Goal: Task Accomplishment & Management: Manage account settings

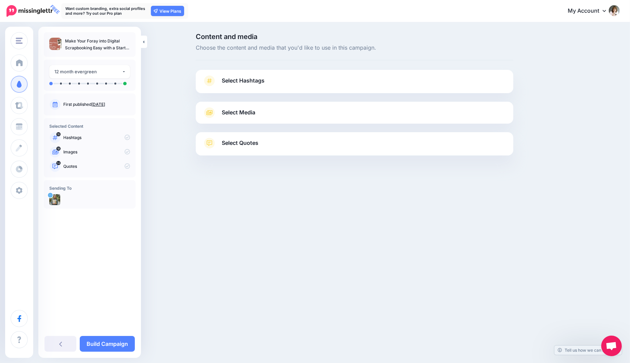
click at [256, 75] on link "Select Hashtags" at bounding box center [355, 84] width 304 height 18
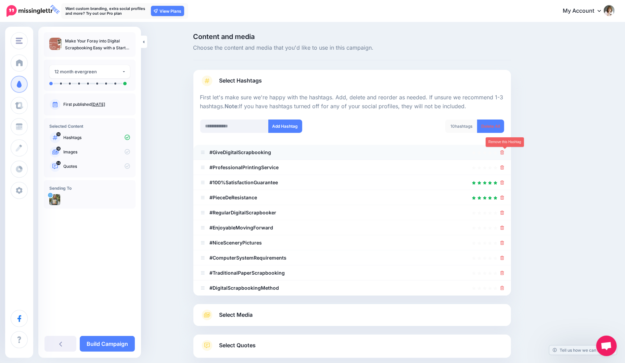
click at [504, 153] on icon at bounding box center [503, 152] width 4 height 4
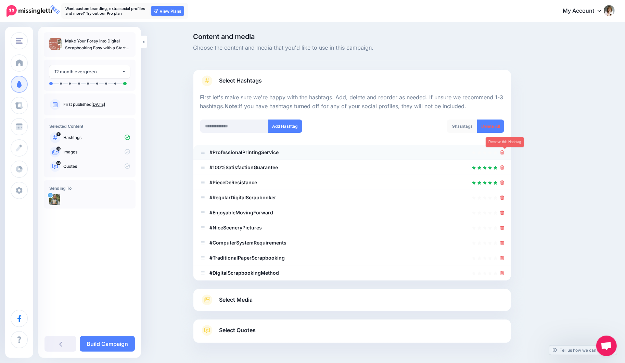
click at [504, 152] on icon at bounding box center [503, 152] width 4 height 4
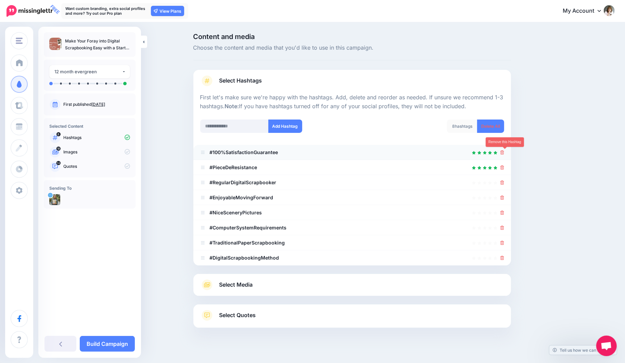
click at [504, 153] on icon at bounding box center [503, 152] width 4 height 4
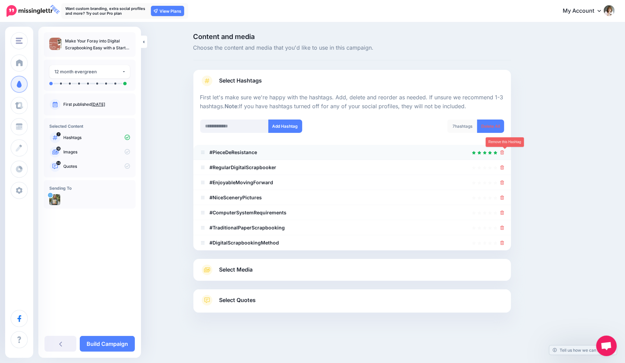
click at [504, 154] on icon at bounding box center [503, 152] width 4 height 4
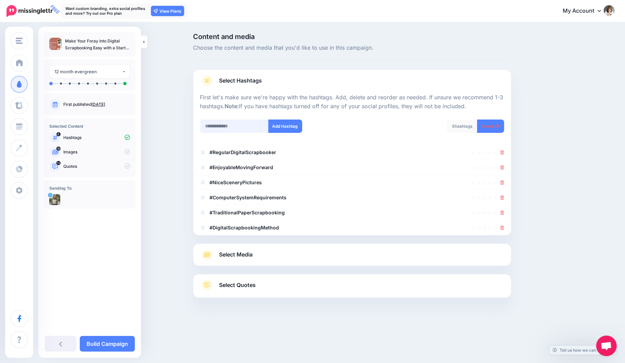
click at [235, 123] on input "text" at bounding box center [234, 126] width 68 height 13
type input "**********"
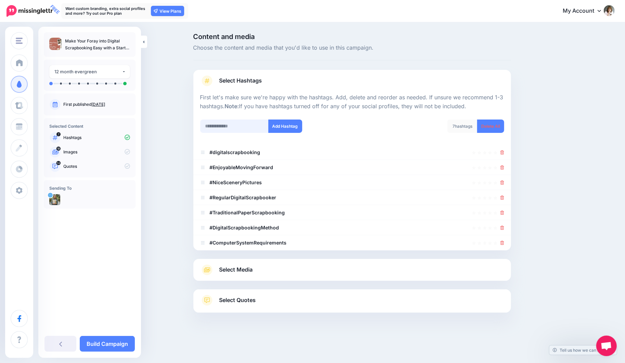
scroll to position [10, 0]
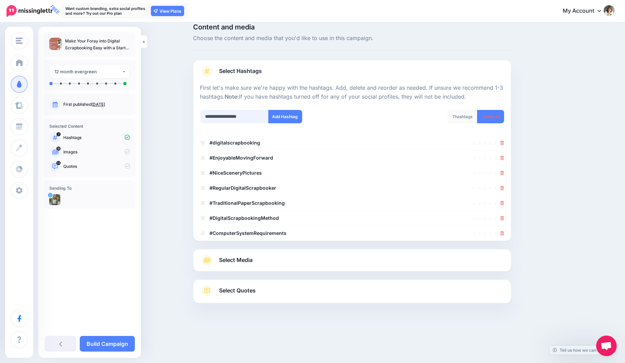
type input "**********"
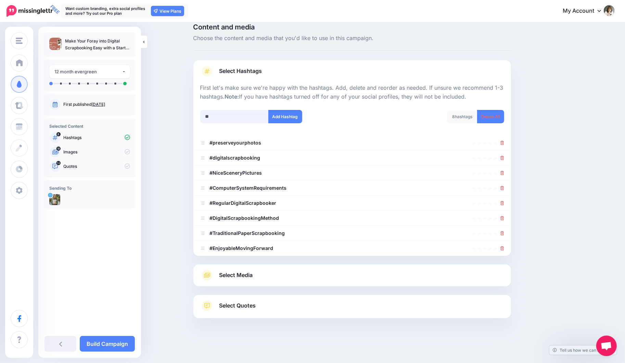
scroll to position [18, 0]
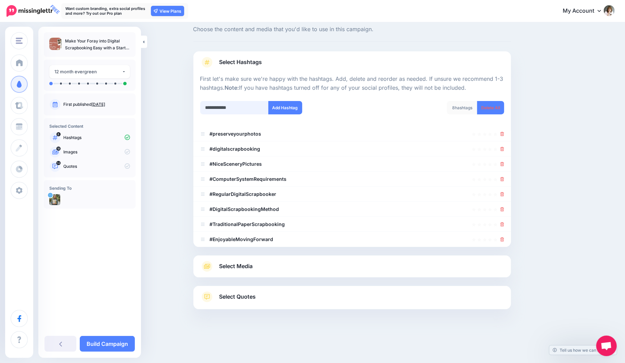
type input "**********"
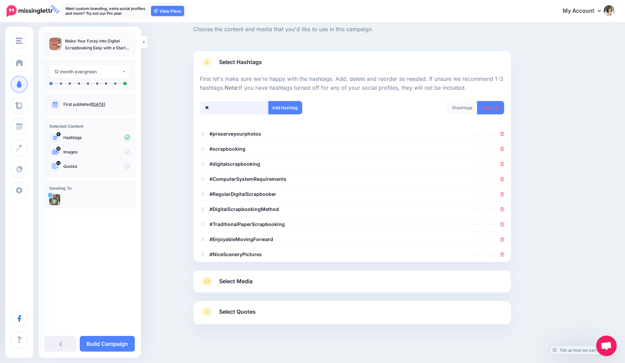
scroll to position [34, 0]
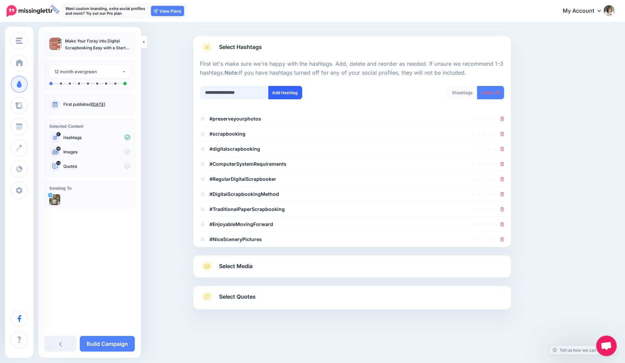
type input "**********"
click at [291, 87] on button "Add Hashtag" at bounding box center [285, 92] width 34 height 13
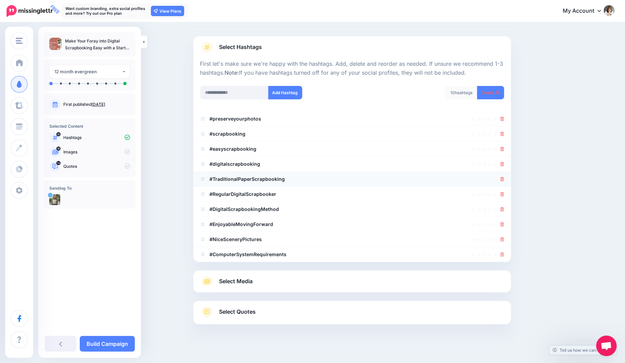
scroll to position [49, 0]
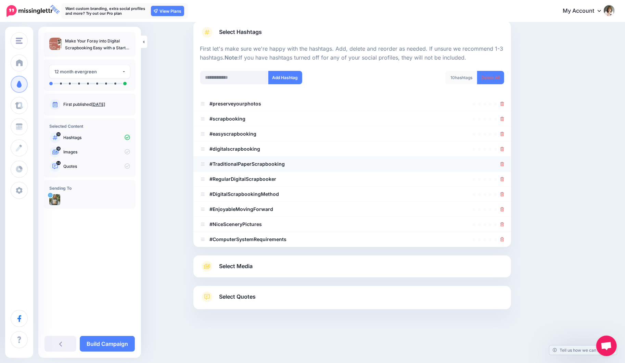
click at [504, 165] on icon at bounding box center [503, 164] width 4 height 4
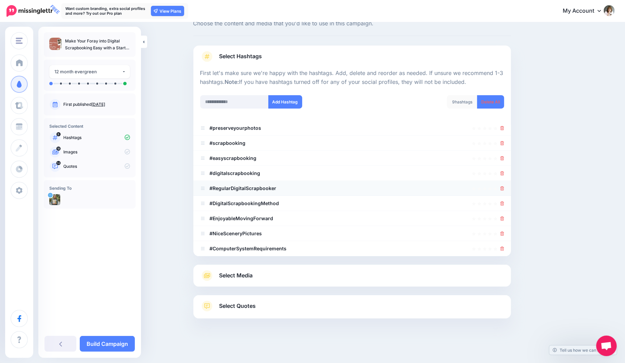
scroll to position [24, 0]
click at [504, 250] on icon at bounding box center [503, 249] width 4 height 4
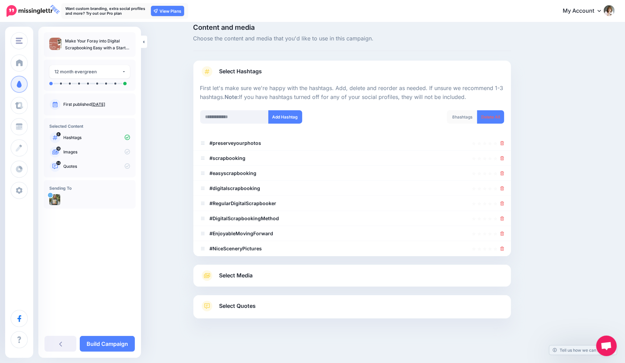
scroll to position [9, 0]
click at [504, 248] on icon at bounding box center [503, 249] width 4 height 4
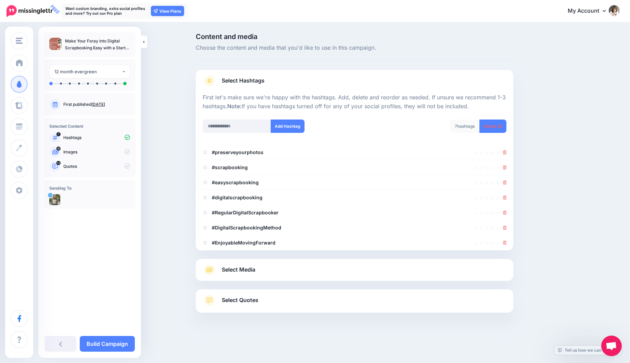
click at [506, 248] on li "#EnjoyableMovingForward" at bounding box center [355, 242] width 318 height 15
click at [505, 245] on link at bounding box center [505, 243] width 4 height 6
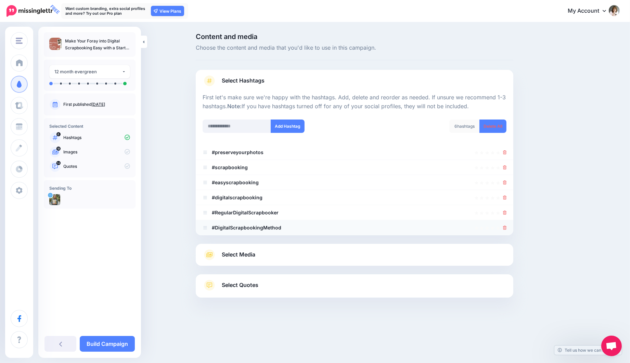
click at [505, 229] on link at bounding box center [505, 228] width 4 height 6
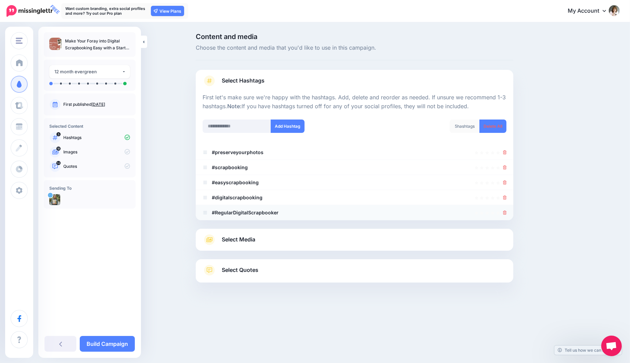
click at [505, 214] on icon at bounding box center [505, 213] width 4 height 4
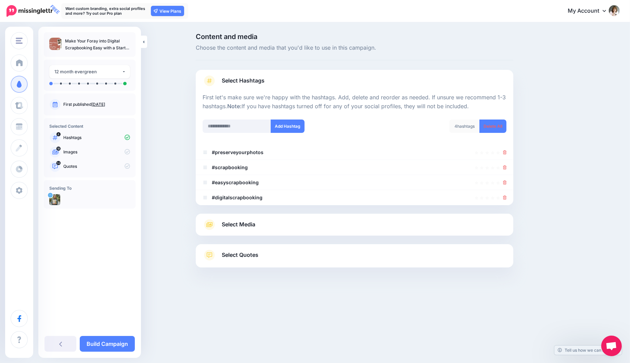
click at [247, 222] on span "Select Media" at bounding box center [239, 224] width 34 height 9
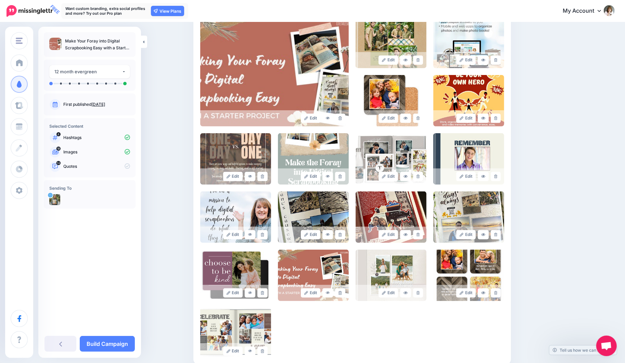
scroll to position [171, 0]
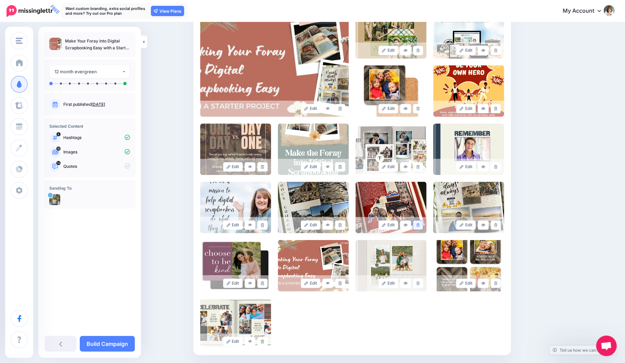
click at [422, 223] on link at bounding box center [418, 225] width 10 height 9
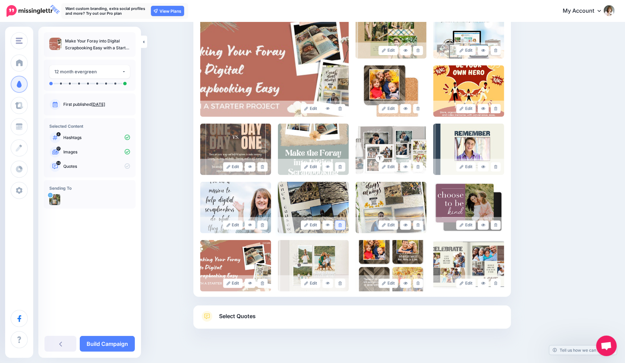
click at [344, 225] on link at bounding box center [340, 225] width 10 height 9
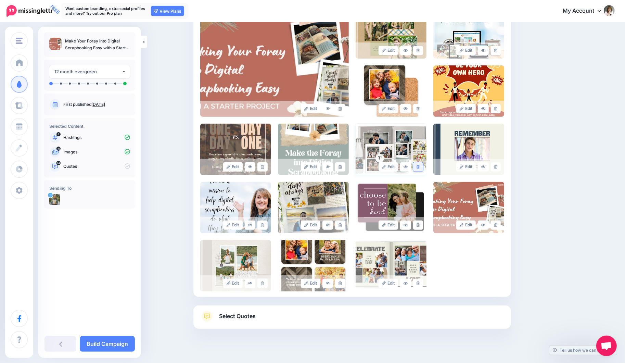
click at [420, 166] on icon at bounding box center [418, 167] width 3 height 4
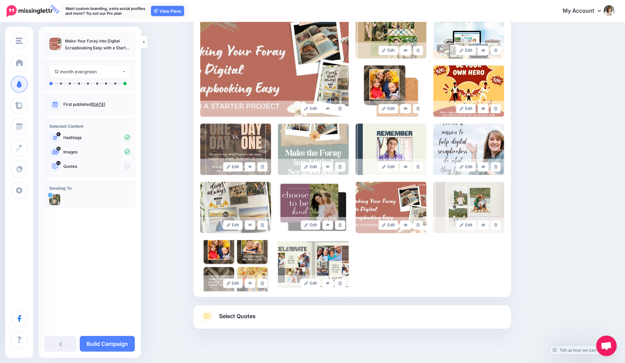
click at [248, 318] on span "Select Quotes" at bounding box center [238, 316] width 37 height 9
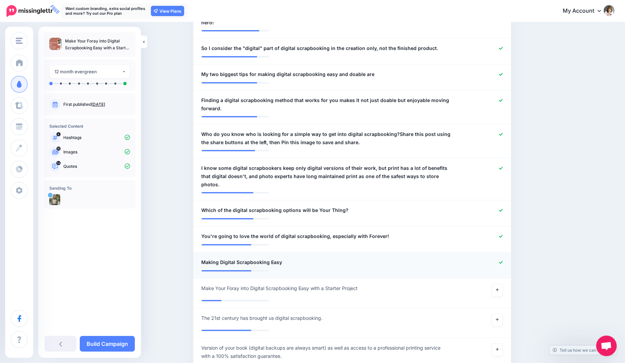
scroll to position [445, 0]
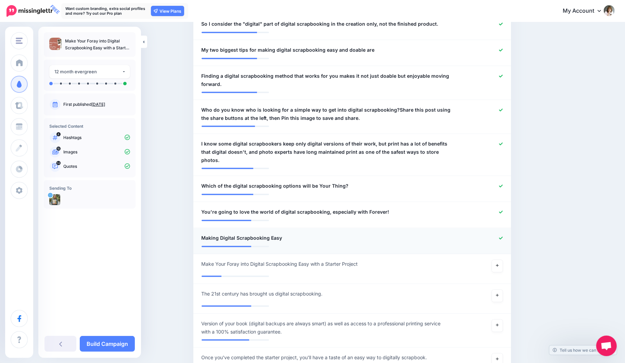
click at [503, 237] on icon at bounding box center [501, 238] width 4 height 3
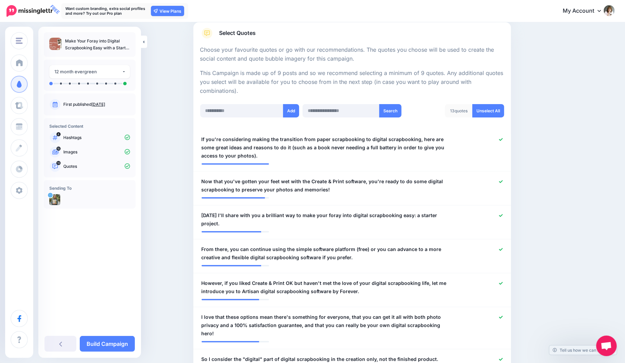
scroll to position [103, 0]
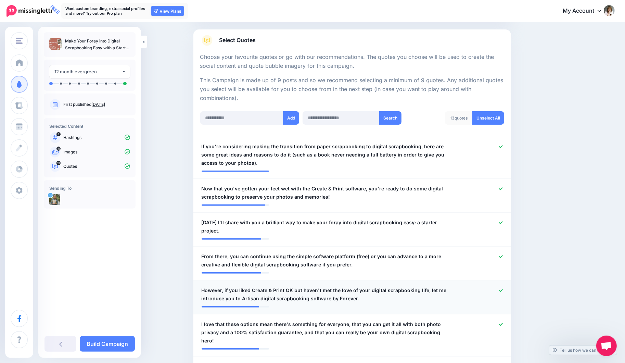
click at [503, 289] on icon at bounding box center [501, 290] width 4 height 3
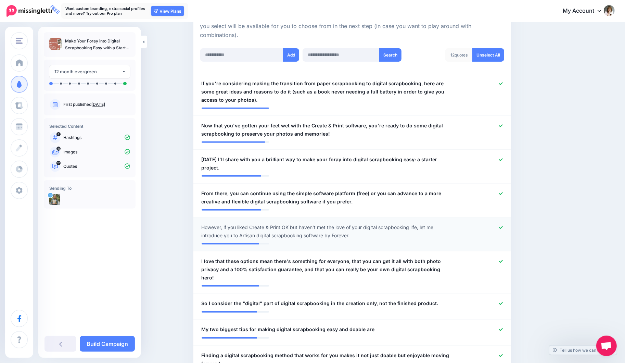
scroll to position [171, 0]
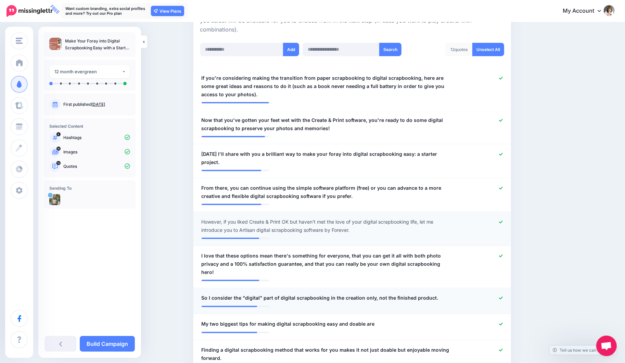
click at [501, 294] on div at bounding box center [482, 298] width 52 height 9
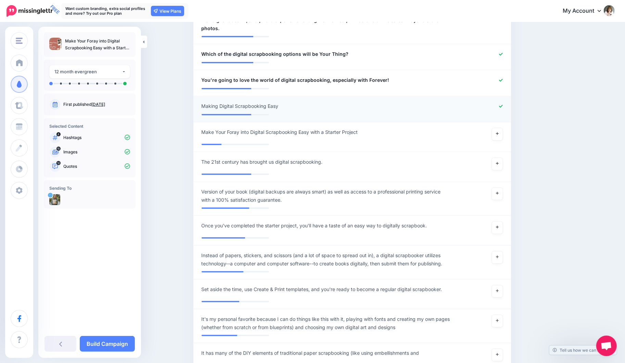
scroll to position [582, 0]
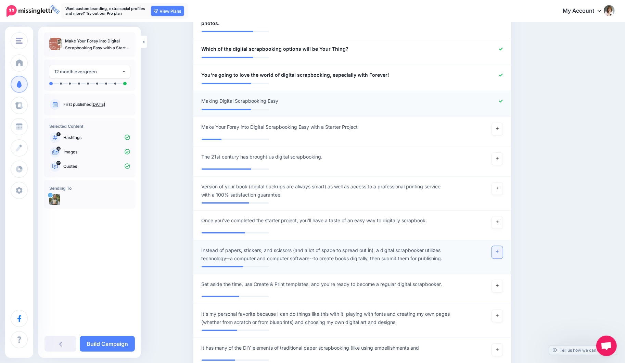
click at [498, 246] on link at bounding box center [497, 252] width 11 height 12
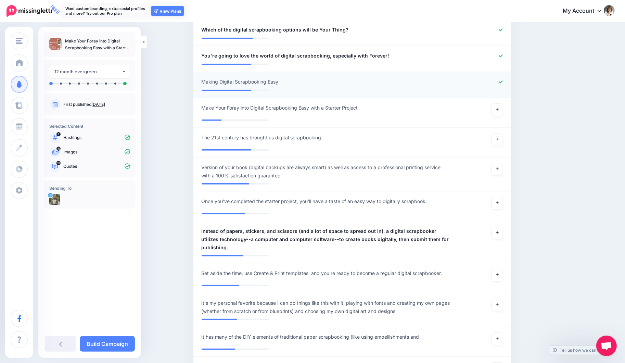
scroll to position [616, 0]
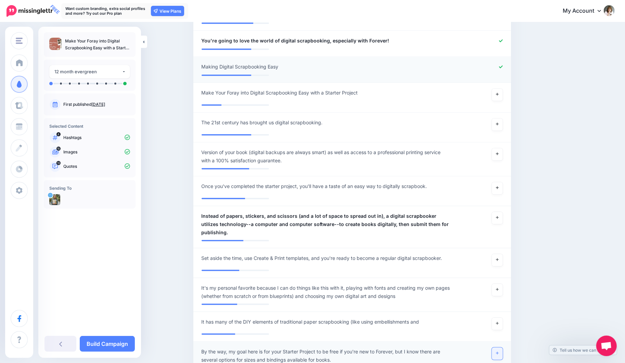
click at [499, 351] on icon at bounding box center [497, 353] width 3 height 4
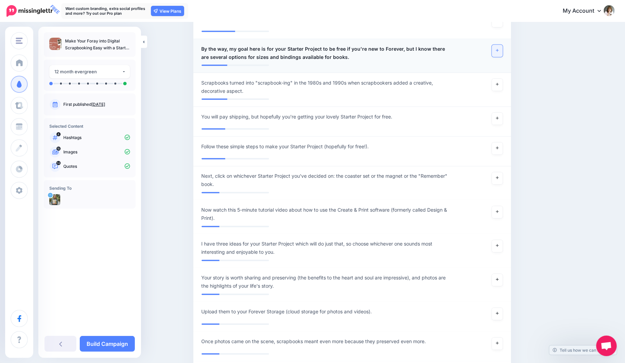
scroll to position [993, 0]
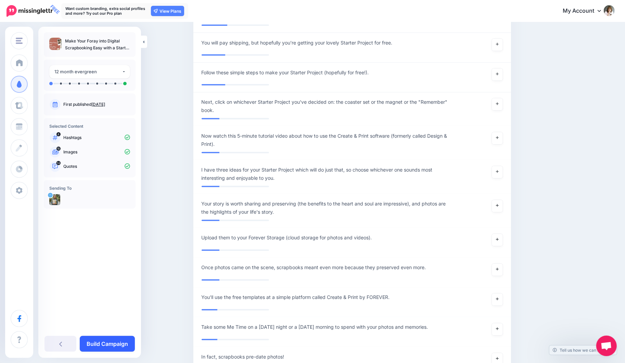
click at [125, 344] on link "Build Campaign" at bounding box center [107, 344] width 55 height 16
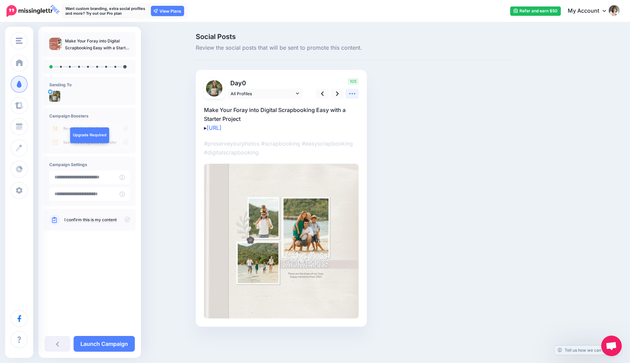
click at [351, 93] on icon at bounding box center [352, 93] width 7 height 7
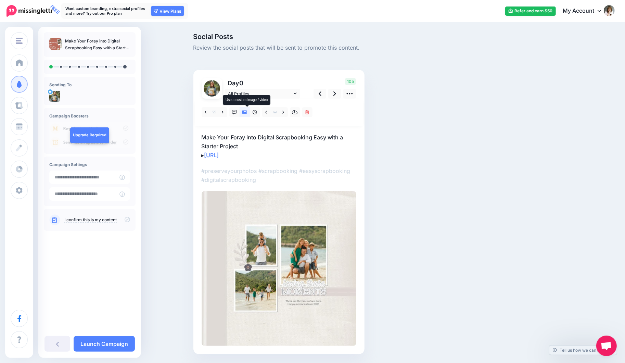
click at [247, 112] on icon at bounding box center [244, 112] width 5 height 3
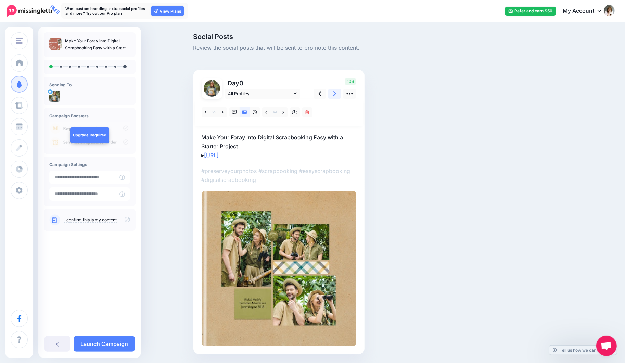
click at [336, 94] on icon at bounding box center [335, 93] width 3 height 4
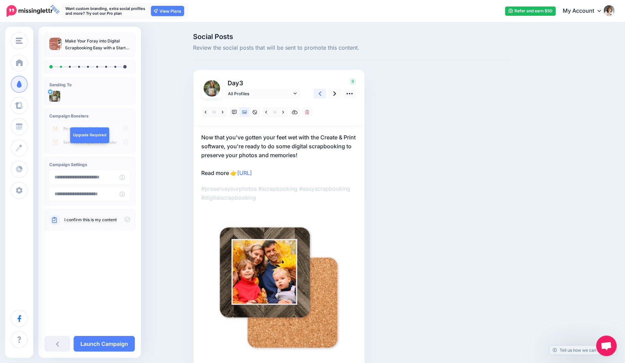
click at [324, 96] on link at bounding box center [320, 94] width 13 height 10
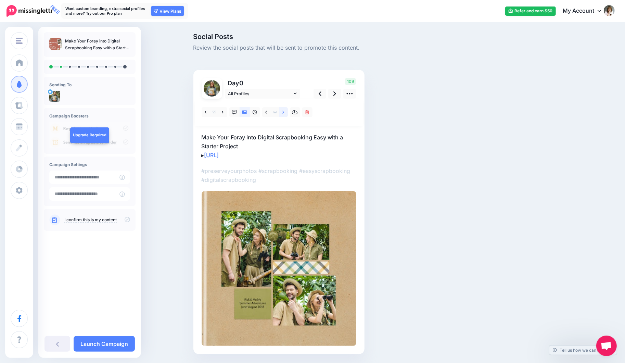
click at [288, 112] on link at bounding box center [283, 112] width 9 height 10
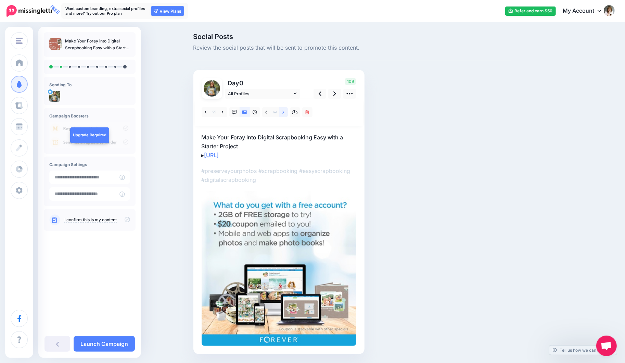
click at [288, 112] on link at bounding box center [283, 112] width 9 height 10
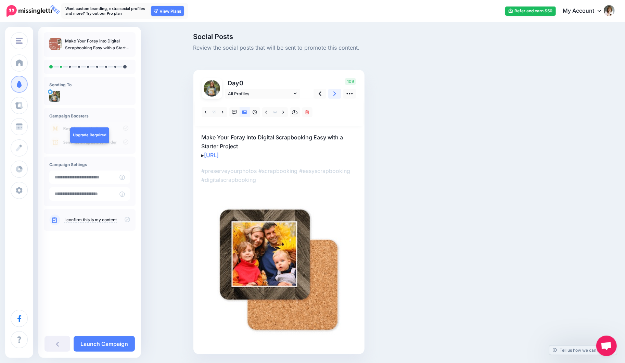
click at [336, 92] on icon at bounding box center [335, 93] width 3 height 7
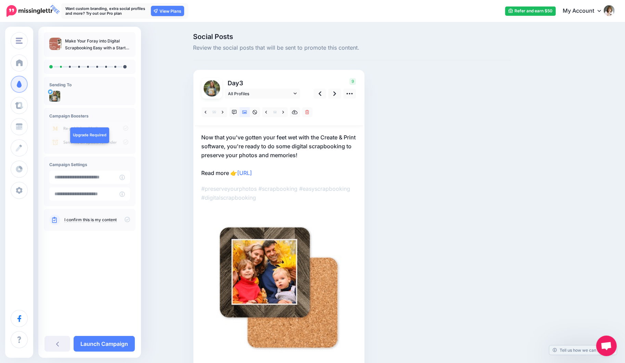
click at [227, 136] on p "Now that you've gotten your feet wet with the Create & Print software, you're r…" at bounding box center [279, 155] width 155 height 45
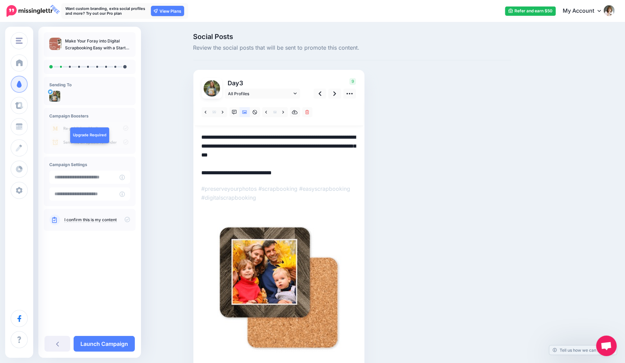
click at [204, 137] on div "Day 3 All Profiles" at bounding box center [278, 221] width 171 height 302
click at [206, 138] on textarea "**********" at bounding box center [279, 155] width 155 height 45
drag, startPoint x: 226, startPoint y: 138, endPoint x: 192, endPoint y: 136, distance: 33.6
click at [192, 136] on div "Social Posts Review the social posts that will be sent to promote this content.…" at bounding box center [352, 212] width 328 height 359
click at [227, 147] on textarea "**********" at bounding box center [279, 155] width 155 height 45
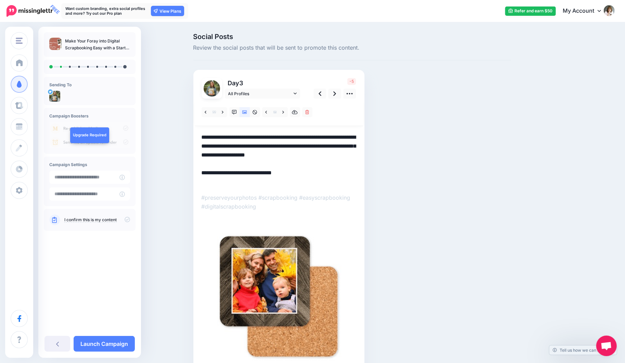
click at [242, 164] on textarea "**********" at bounding box center [279, 159] width 155 height 53
drag, startPoint x: 351, startPoint y: 146, endPoint x: 320, endPoint y: 146, distance: 30.8
click at [320, 146] on textarea "**********" at bounding box center [279, 159] width 155 height 53
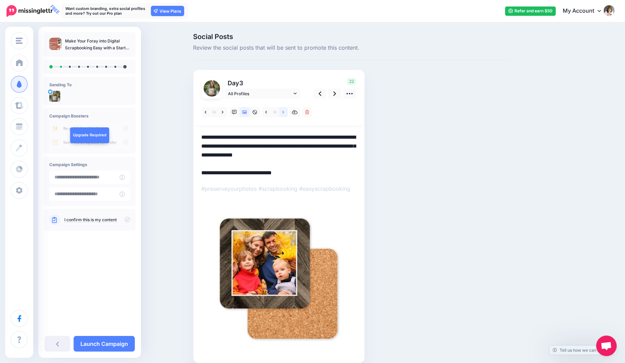
click at [284, 113] on icon at bounding box center [284, 112] width 2 height 5
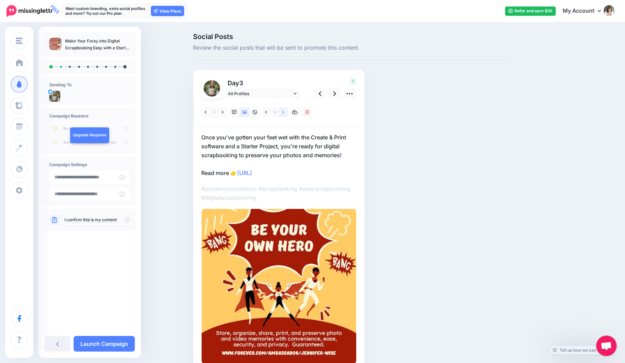
click at [284, 113] on icon at bounding box center [284, 112] width 2 height 5
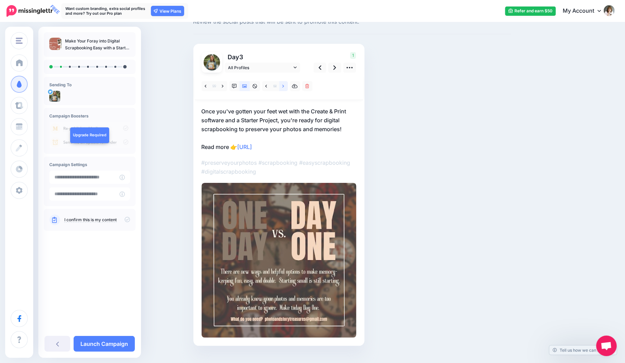
scroll to position [34, 0]
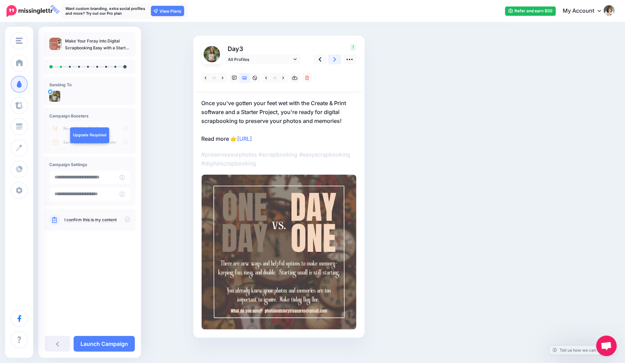
click at [336, 57] on icon at bounding box center [335, 59] width 3 height 7
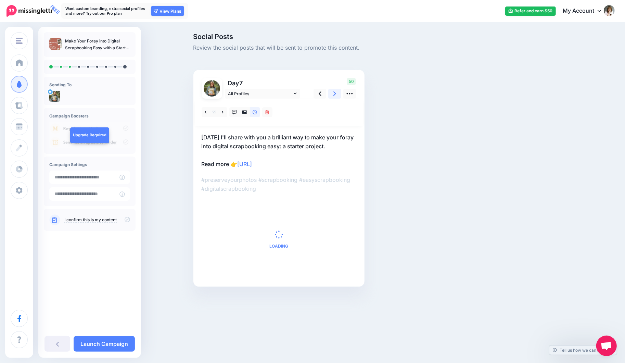
scroll to position [0, 0]
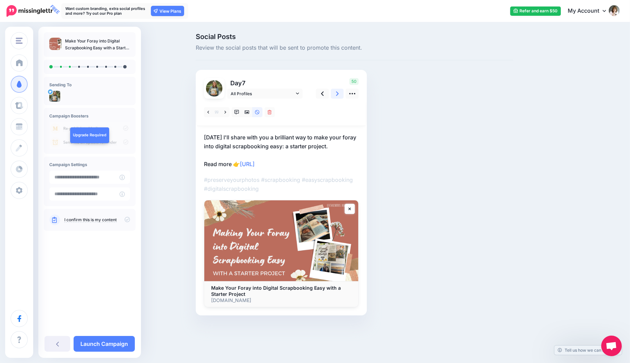
click at [341, 93] on link at bounding box center [337, 94] width 13 height 10
click at [224, 111] on link at bounding box center [225, 112] width 9 height 10
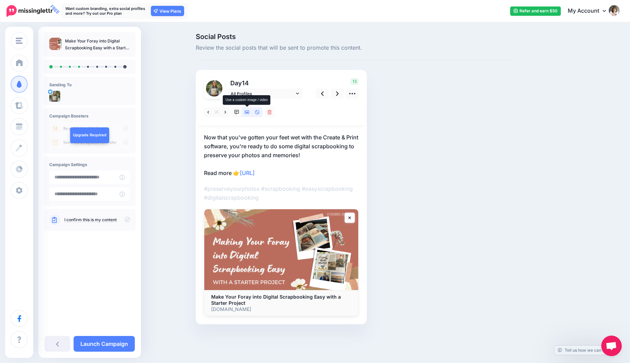
click at [247, 113] on icon at bounding box center [247, 112] width 5 height 3
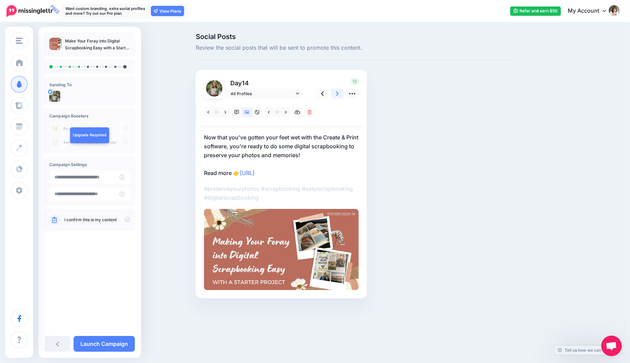
click at [337, 93] on icon at bounding box center [337, 93] width 3 height 7
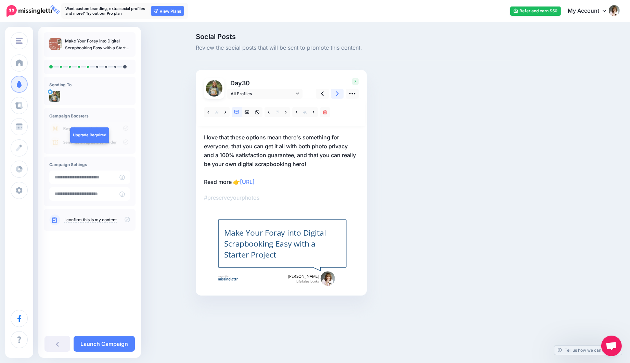
click at [337, 93] on icon at bounding box center [337, 93] width 3 height 7
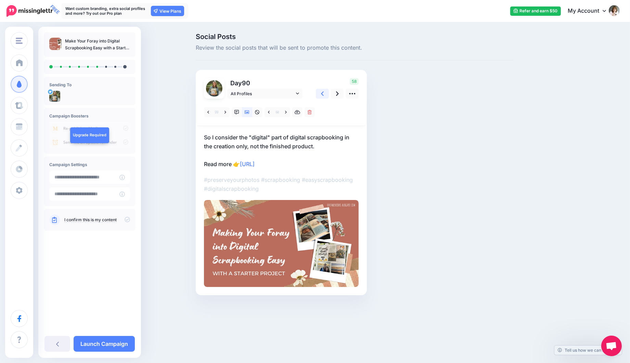
click at [321, 93] on link at bounding box center [322, 94] width 13 height 10
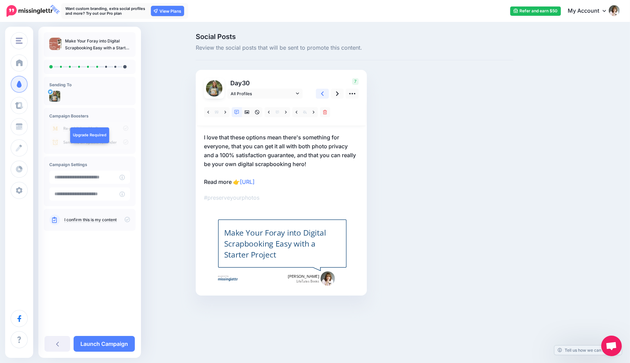
click at [321, 93] on link at bounding box center [322, 94] width 13 height 10
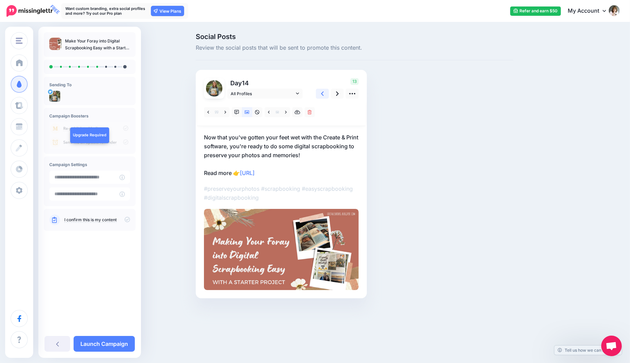
click at [321, 93] on link at bounding box center [322, 94] width 13 height 10
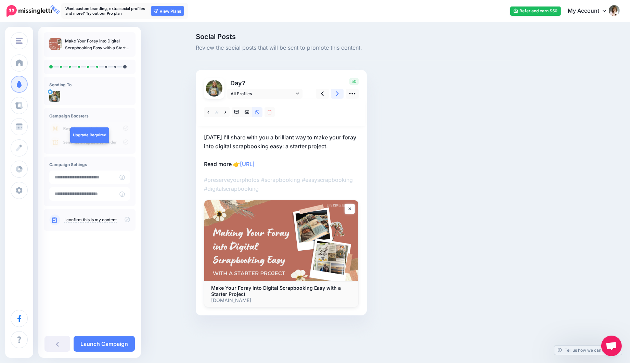
click at [336, 93] on icon at bounding box center [337, 93] width 3 height 7
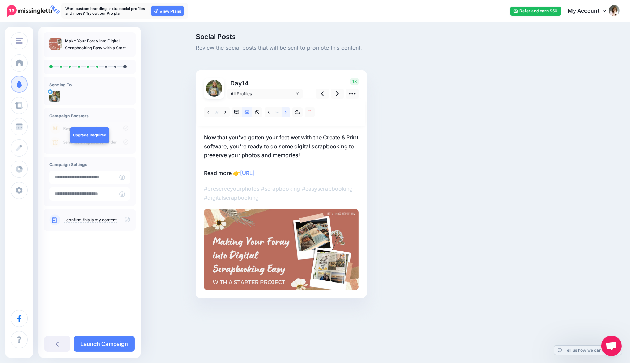
click at [287, 111] on link at bounding box center [286, 112] width 9 height 10
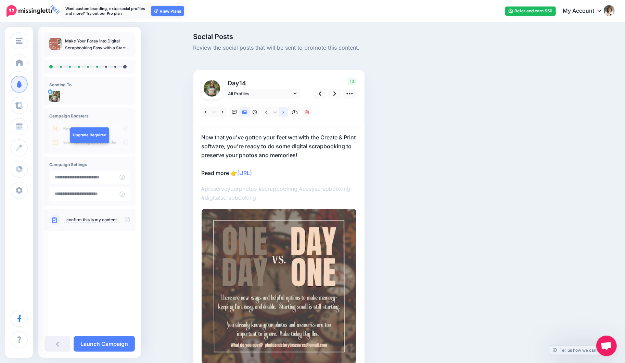
click at [287, 111] on link at bounding box center [283, 112] width 9 height 10
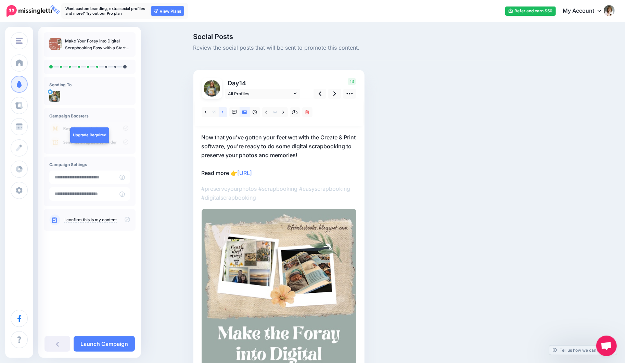
click at [224, 111] on link at bounding box center [223, 112] width 9 height 10
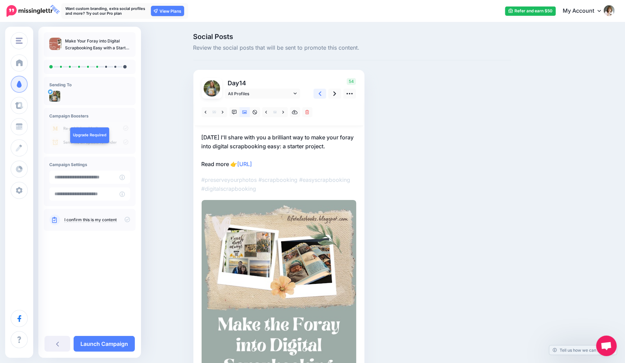
click at [325, 94] on link at bounding box center [320, 94] width 13 height 10
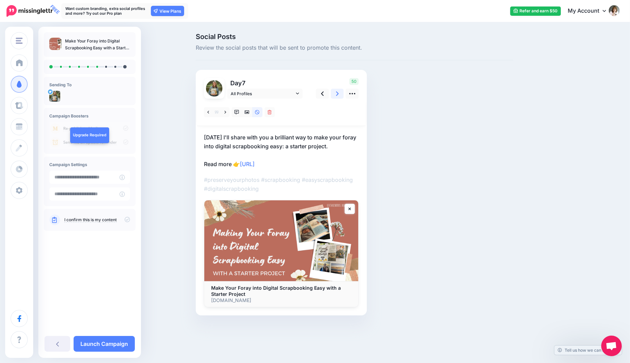
click at [339, 93] on link at bounding box center [337, 94] width 13 height 10
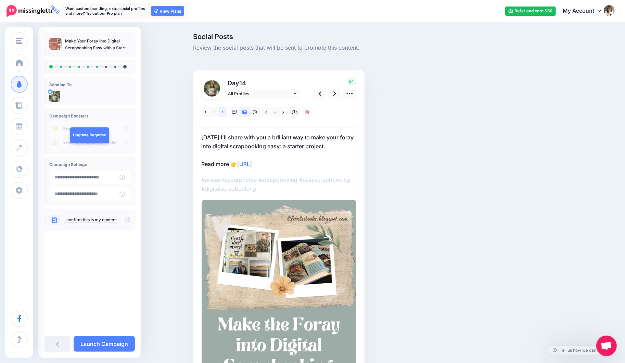
click at [224, 112] on icon at bounding box center [223, 112] width 2 height 3
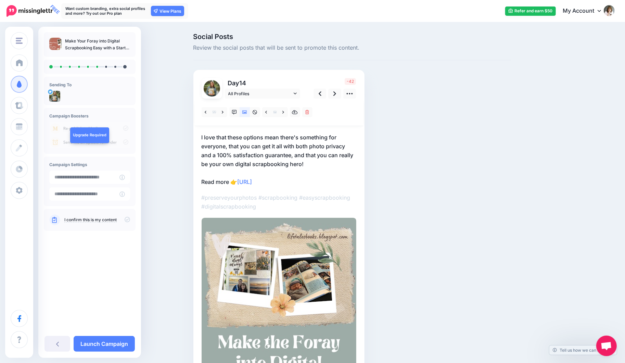
click at [247, 139] on p "I love that these options mean there's something for everyone, that you can get…" at bounding box center [279, 159] width 155 height 53
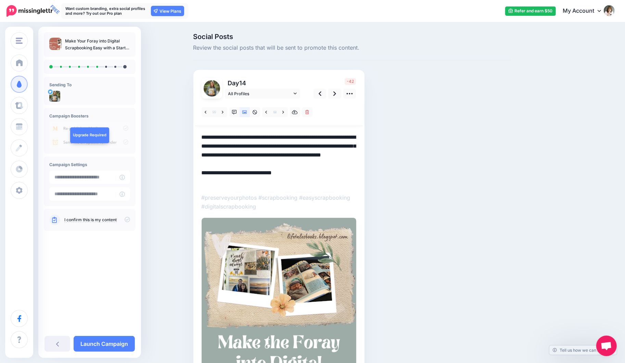
drag, startPoint x: 252, startPoint y: 147, endPoint x: 191, endPoint y: 131, distance: 63.1
click at [192, 131] on div "Social Posts Review the social posts that will be sent to promote this content.…" at bounding box center [352, 256] width 328 height 446
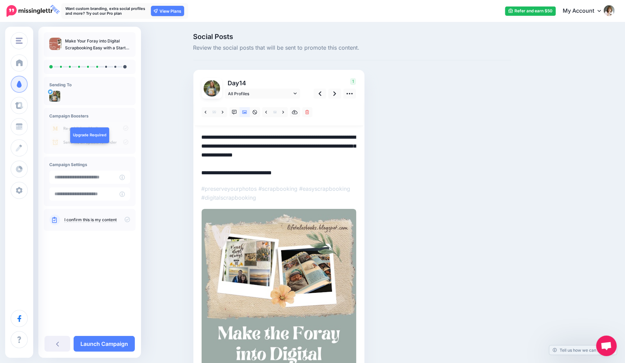
drag, startPoint x: 308, startPoint y: 137, endPoint x: 274, endPoint y: 137, distance: 33.9
click at [274, 137] on textarea "**********" at bounding box center [279, 155] width 155 height 45
click at [336, 95] on icon at bounding box center [335, 93] width 3 height 4
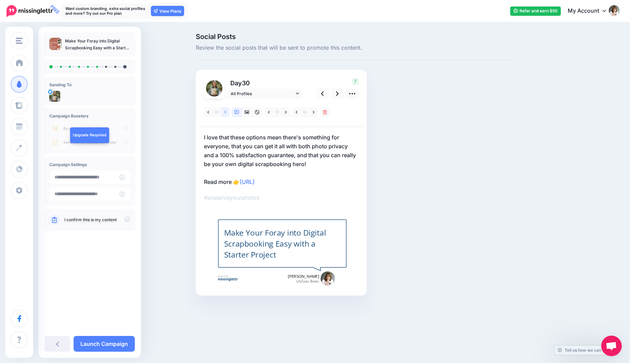
click at [226, 111] on icon at bounding box center [226, 112] width 2 height 5
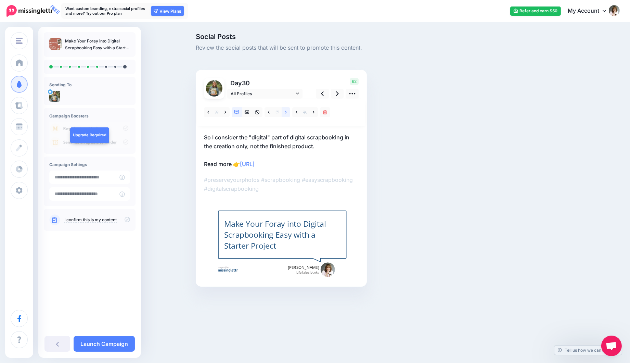
click at [286, 111] on icon at bounding box center [286, 112] width 2 height 3
click at [247, 112] on icon at bounding box center [247, 112] width 5 height 5
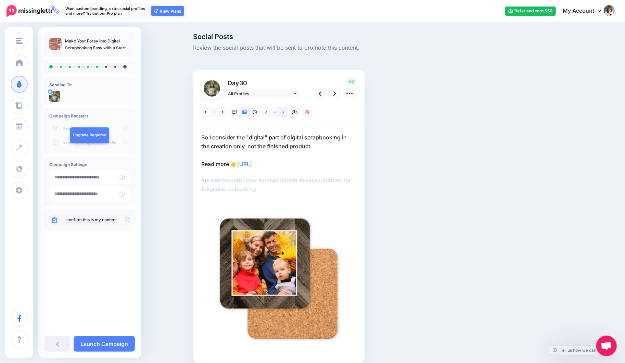
click at [287, 112] on link at bounding box center [283, 112] width 9 height 10
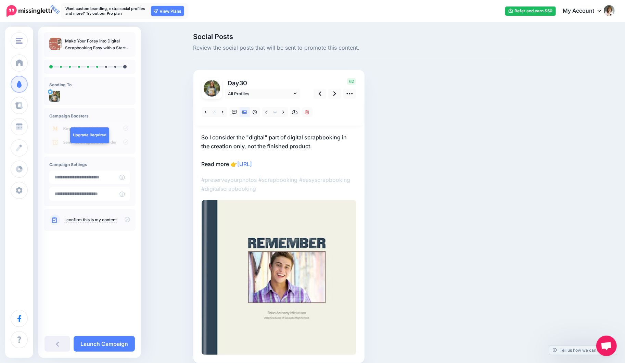
click at [213, 136] on p "So I consider the "digital" part of digital scrapbooking in the creation only, …" at bounding box center [279, 151] width 155 height 36
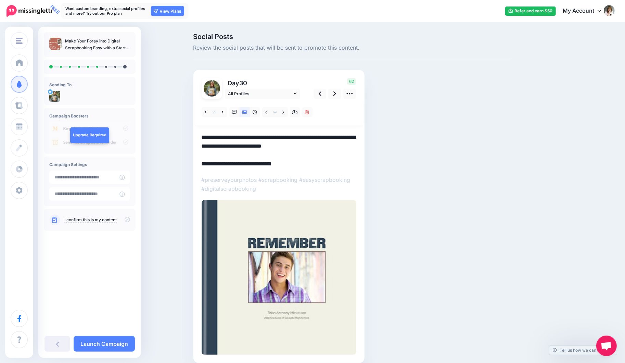
drag, startPoint x: 212, startPoint y: 137, endPoint x: 196, endPoint y: 136, distance: 16.2
click at [196, 136] on div "Day 30 All Profiles" at bounding box center [278, 216] width 171 height 293
click at [313, 146] on textarea "**********" at bounding box center [279, 151] width 155 height 36
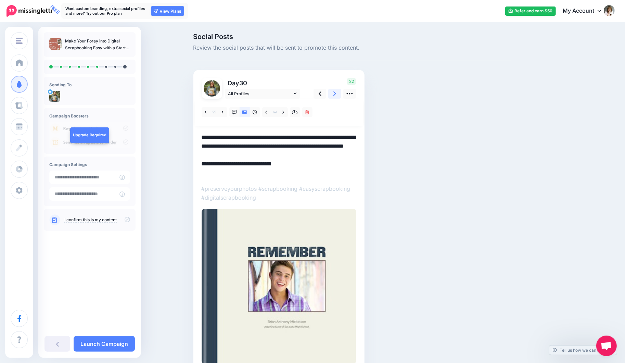
click at [340, 92] on link at bounding box center [334, 94] width 13 height 10
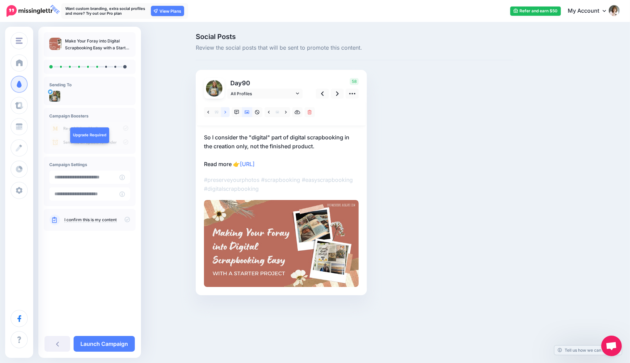
click at [226, 112] on icon at bounding box center [226, 112] width 2 height 3
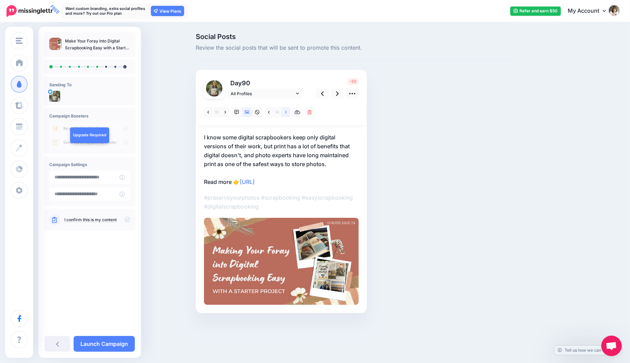
click at [286, 113] on icon at bounding box center [286, 112] width 2 height 5
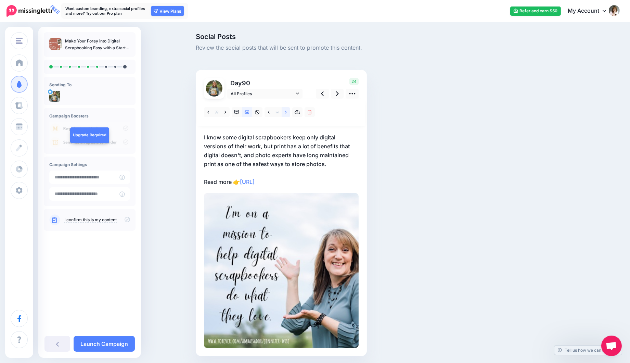
click at [286, 113] on icon at bounding box center [286, 112] width 2 height 5
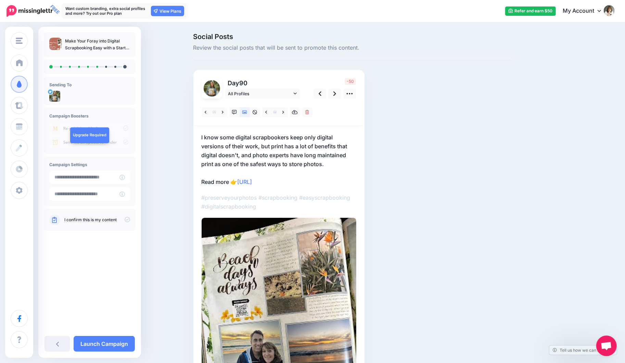
click at [276, 144] on p "I know some digital scrapbookers keep only digital versions of their work, but …" at bounding box center [279, 159] width 155 height 53
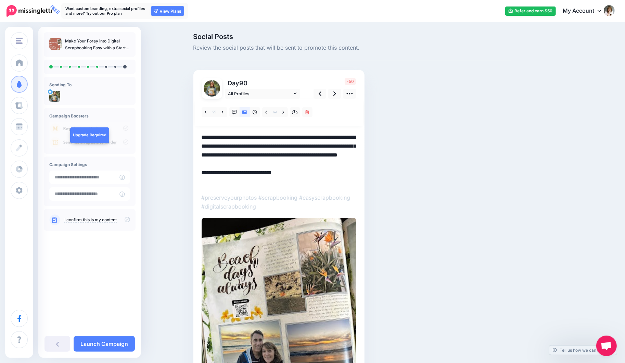
drag, startPoint x: 277, startPoint y: 146, endPoint x: 195, endPoint y: 135, distance: 82.5
click at [195, 135] on div "Social Posts Review the social posts that will be sent to promote this content.…" at bounding box center [352, 243] width 328 height 420
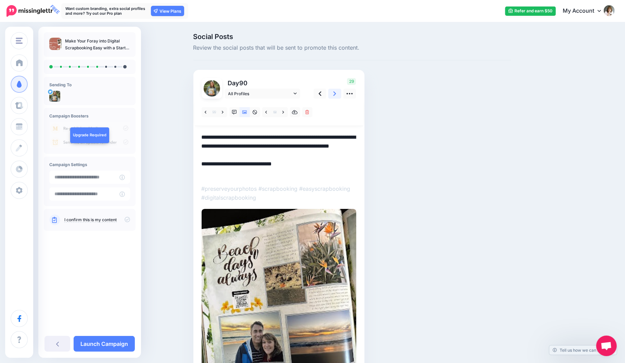
click at [336, 92] on icon at bounding box center [335, 93] width 3 height 7
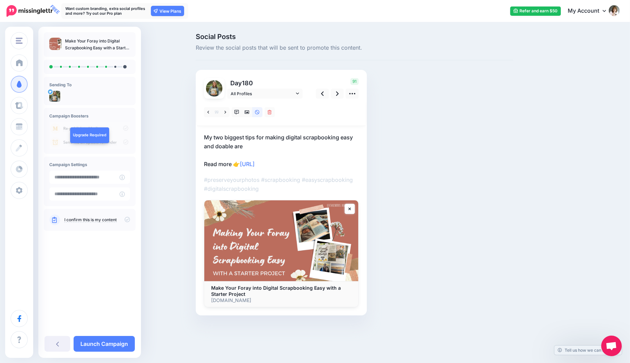
click at [243, 146] on p "My two biggest tips for making digital scrapbooking easy and doable are Read mo…" at bounding box center [281, 151] width 155 height 36
click at [245, 147] on textarea "**********" at bounding box center [281, 151] width 155 height 36
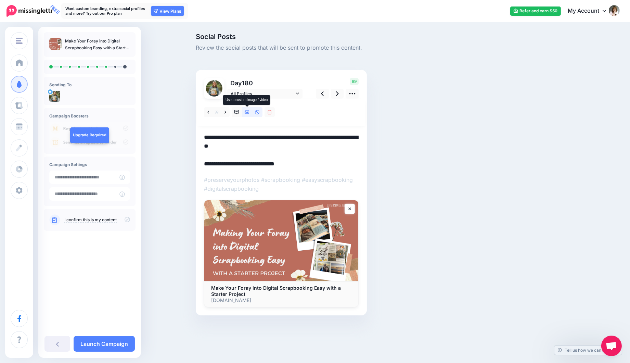
type textarea "**********"
click at [247, 113] on icon at bounding box center [247, 112] width 5 height 3
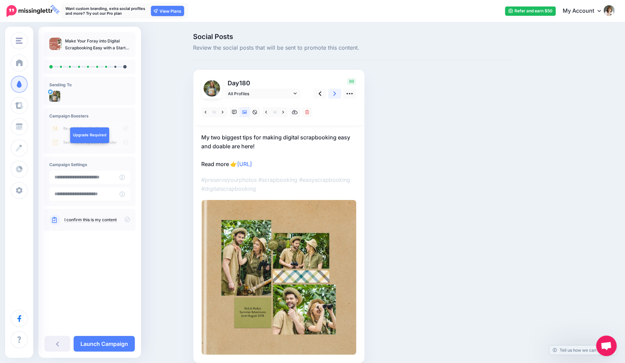
click at [336, 93] on link at bounding box center [334, 94] width 13 height 10
